Goal: Task Accomplishment & Management: Manage account settings

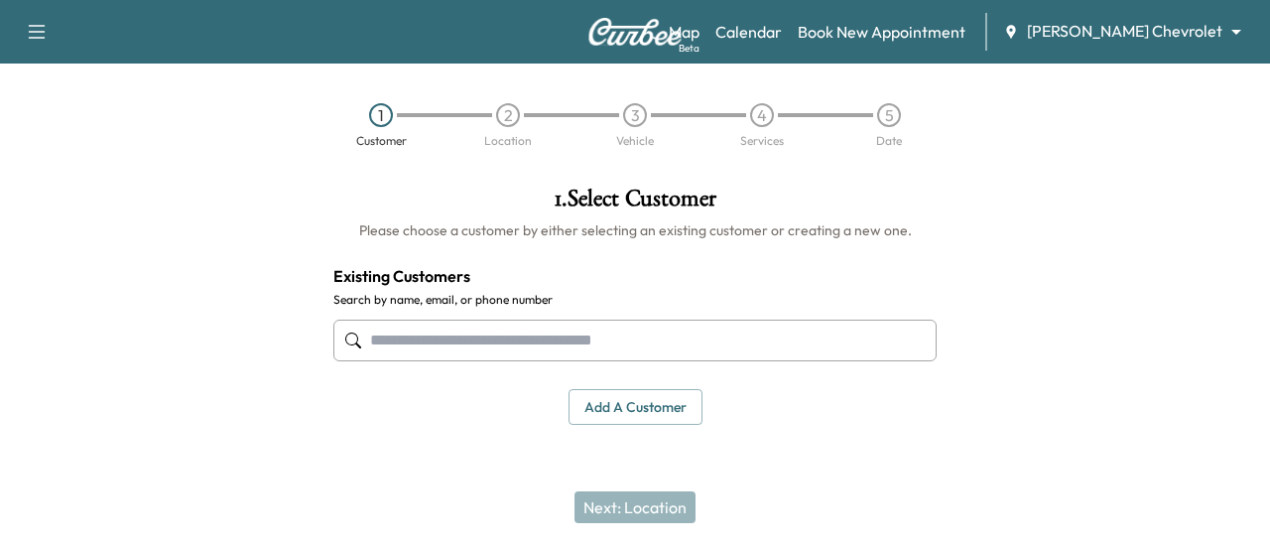
click at [588, 343] on input "text" at bounding box center [634, 341] width 603 height 42
click at [782, 38] on link "Calendar" at bounding box center [749, 32] width 66 height 24
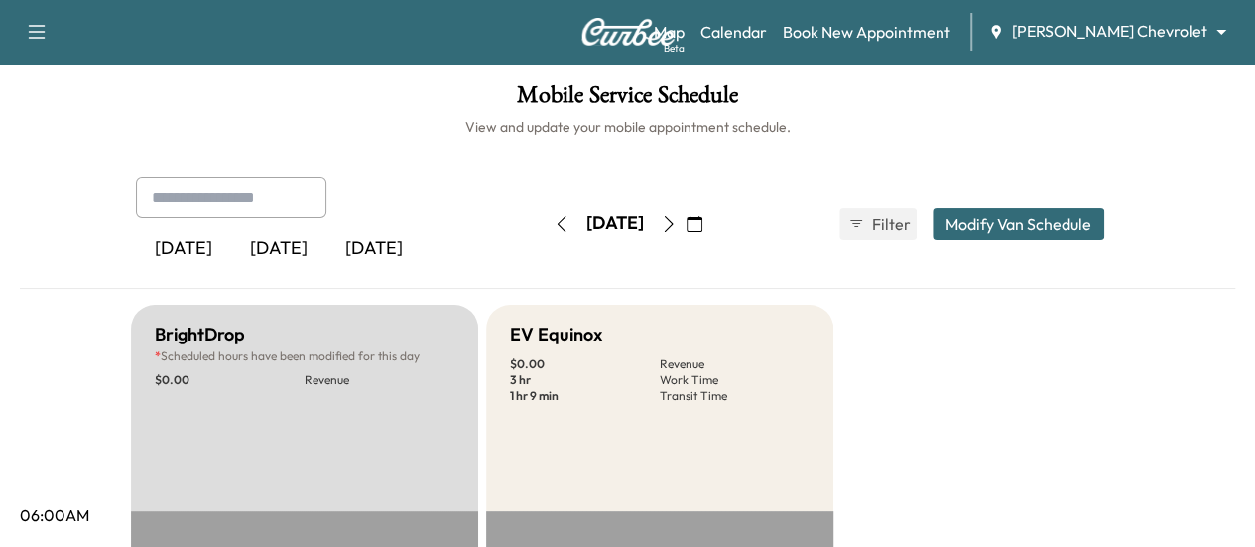
click at [677, 222] on icon "button" at bounding box center [669, 224] width 16 height 16
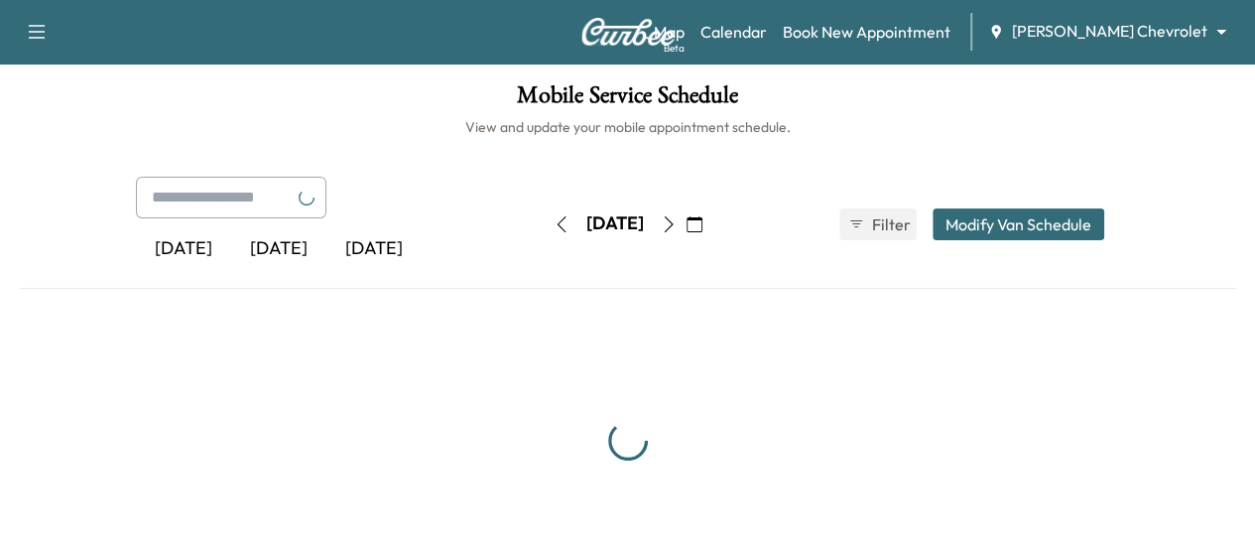
click at [677, 222] on icon "button" at bounding box center [669, 224] width 16 height 16
click at [686, 222] on button "button" at bounding box center [669, 224] width 34 height 32
click at [677, 219] on icon "button" at bounding box center [669, 224] width 16 height 16
click at [677, 217] on icon "button" at bounding box center [669, 224] width 16 height 16
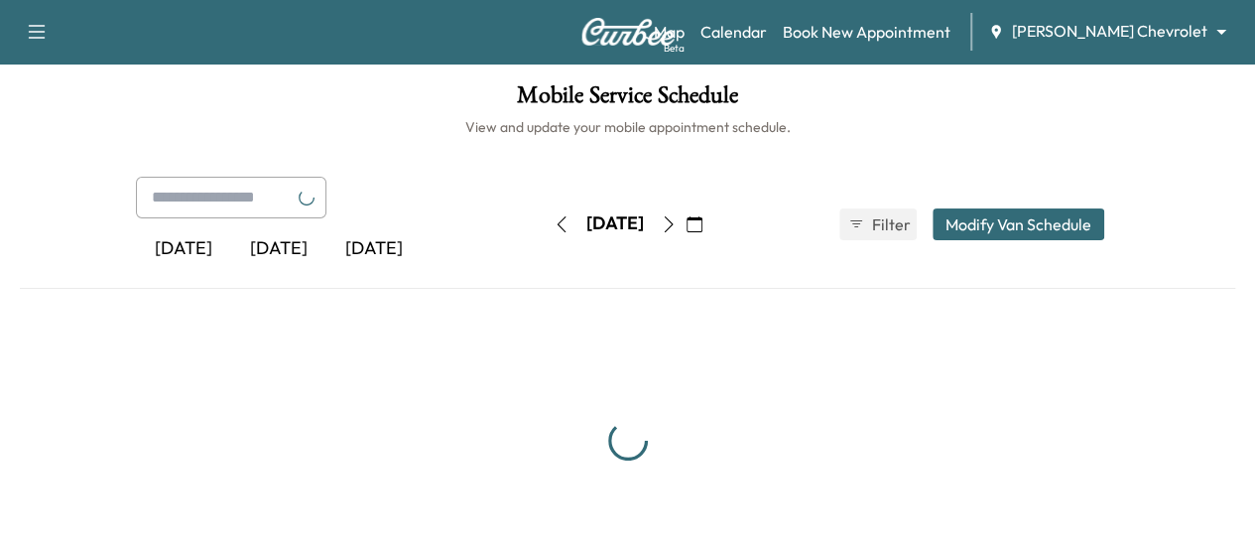
click at [677, 217] on icon "button" at bounding box center [669, 224] width 16 height 16
click at [677, 222] on icon "button" at bounding box center [669, 224] width 16 height 16
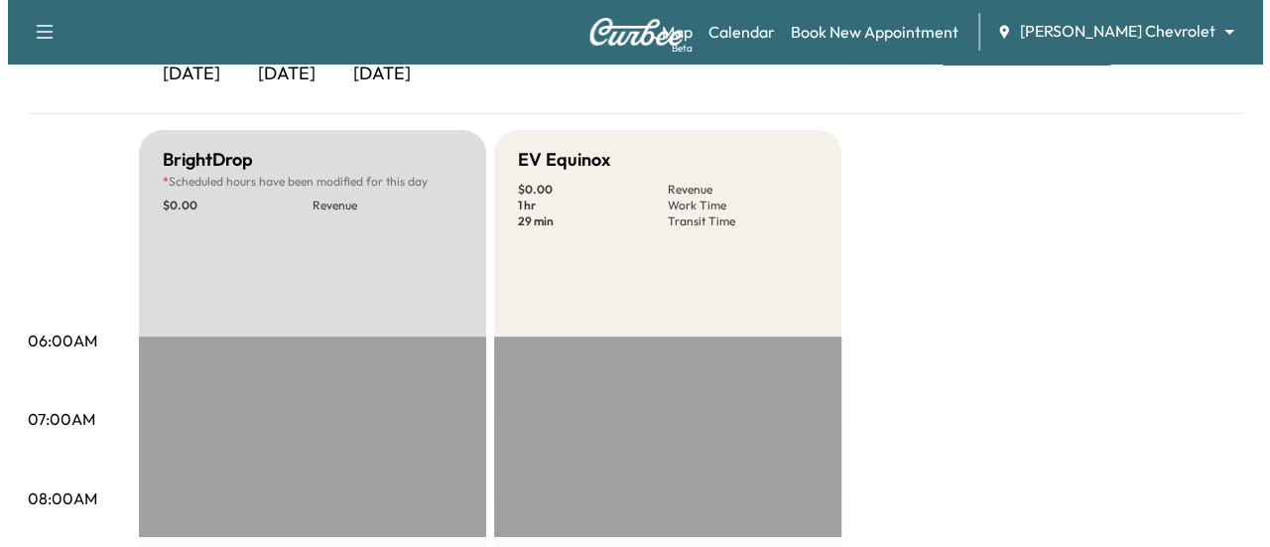
scroll to position [99, 0]
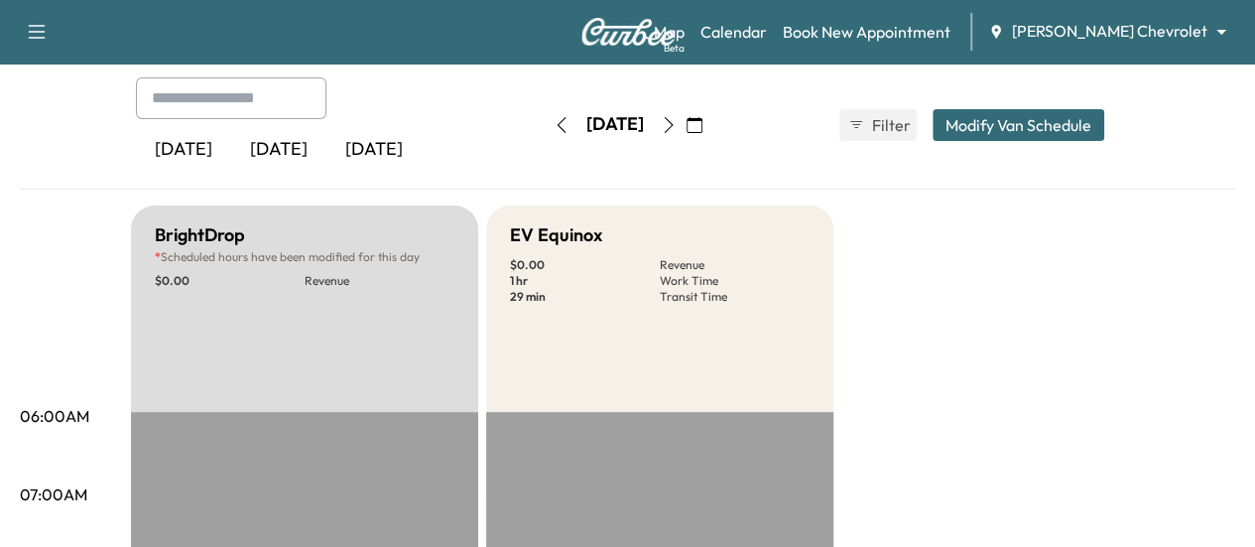
click at [1061, 142] on div "[DATE] [DATE] [DATE] [DATE] August 2025 S M T W T F S 27 28 29 30 31 1 2 3 4 5 …" at bounding box center [628, 124] width 1016 height 95
click at [1065, 126] on button "Modify Van Schedule" at bounding box center [1019, 125] width 172 height 32
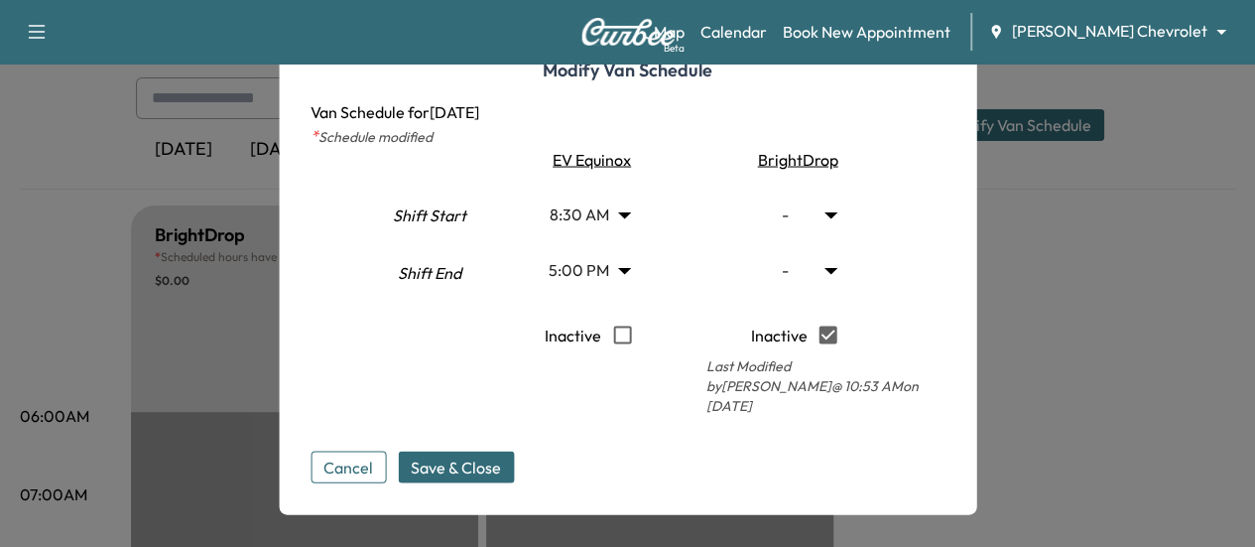
click at [635, 221] on body "Support Log Out Map Beta Calendar Book New Appointment [PERSON_NAME] Chevrolet …" at bounding box center [627, 174] width 1255 height 547
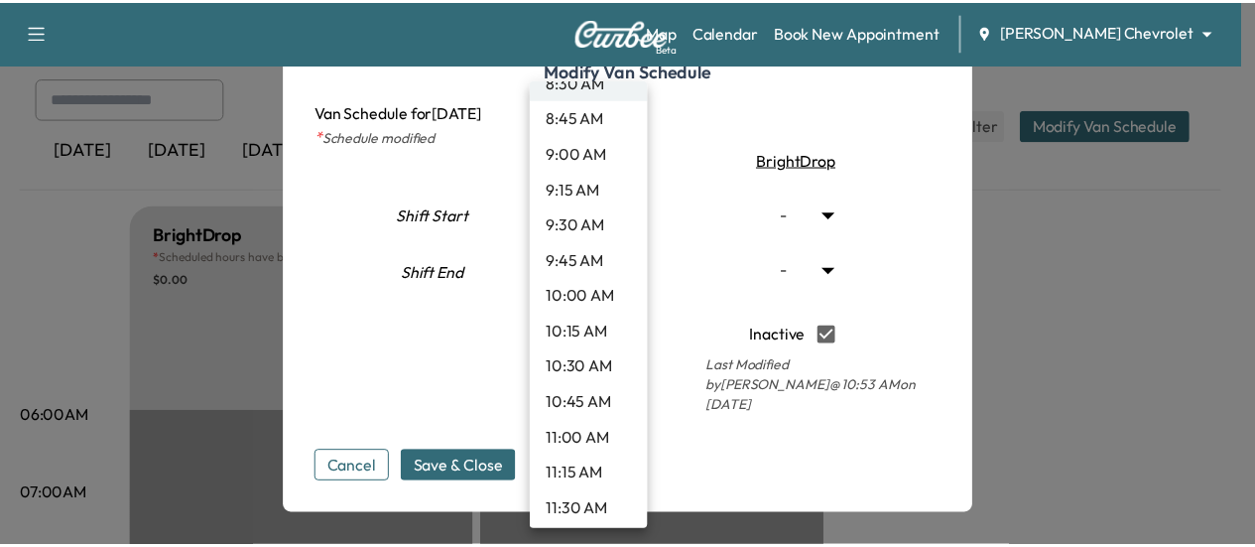
scroll to position [1248, 0]
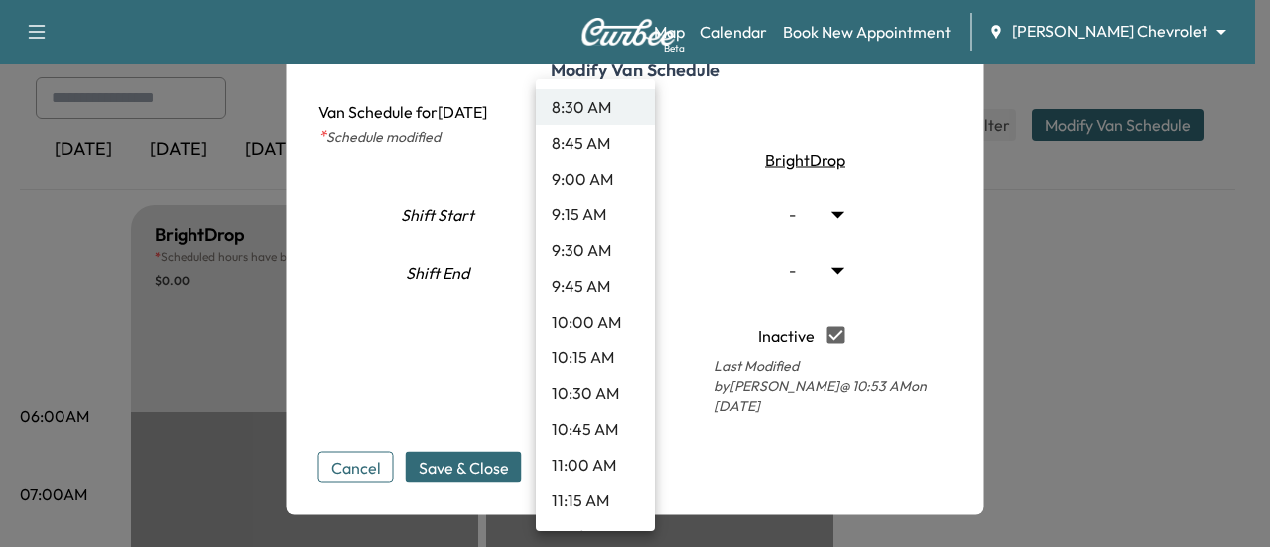
click at [593, 321] on li "10:00 AM" at bounding box center [595, 322] width 119 height 36
type input "**"
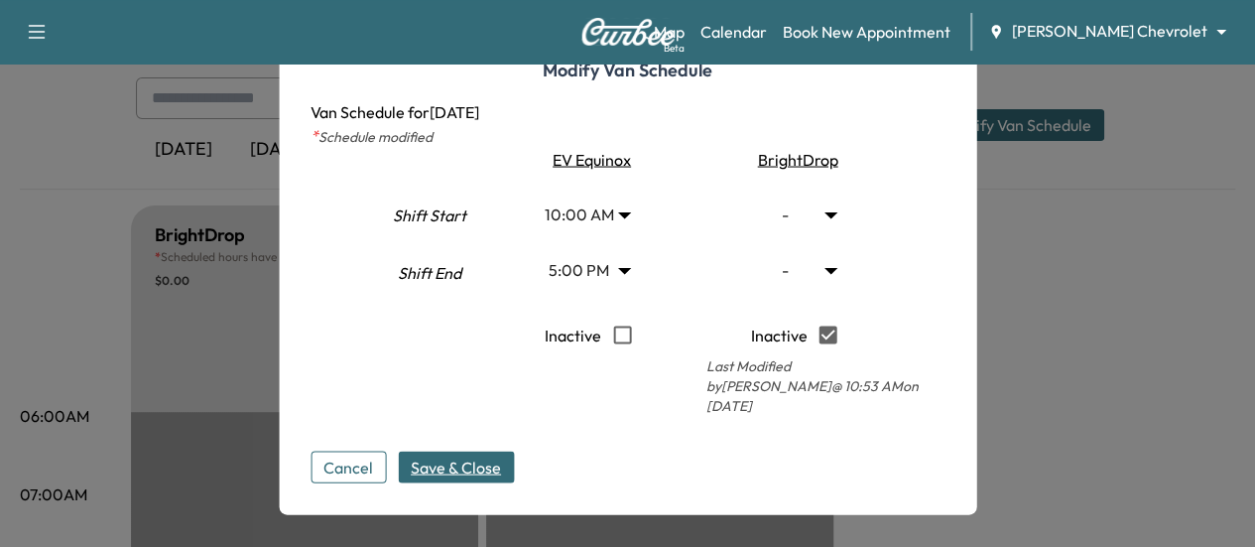
click at [459, 455] on span "Save & Close" at bounding box center [456, 467] width 90 height 24
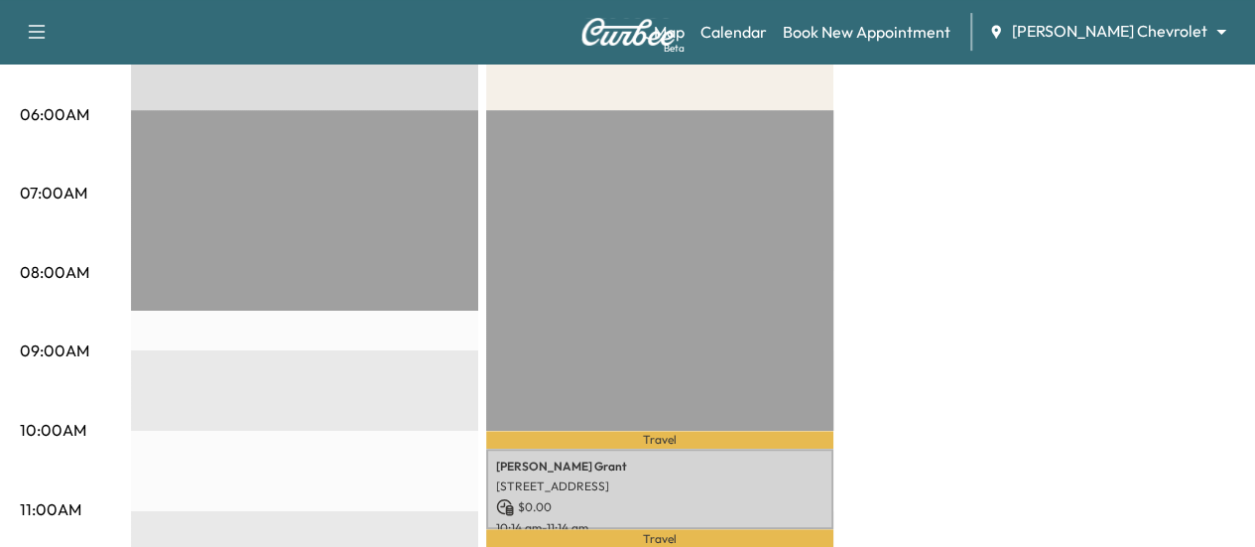
scroll to position [298, 0]
